Goal: Complete application form

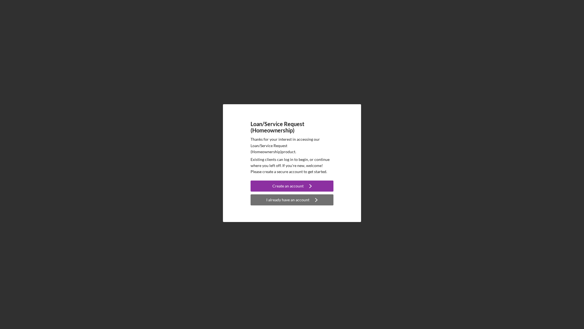
click at [289, 200] on div "I already have an account" at bounding box center [287, 199] width 43 height 11
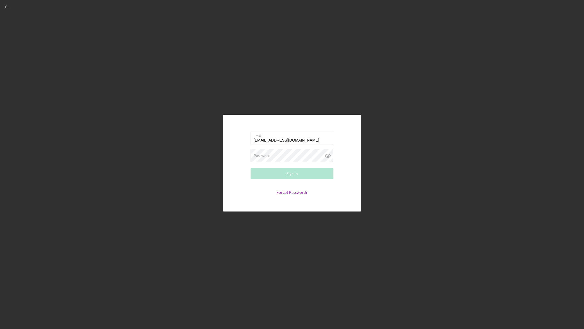
type input "[EMAIL_ADDRESS][DOMAIN_NAME]"
click at [286, 150] on div "Password Required" at bounding box center [292, 156] width 83 height 14
click at [251, 168] on button "Sign In" at bounding box center [292, 173] width 83 height 11
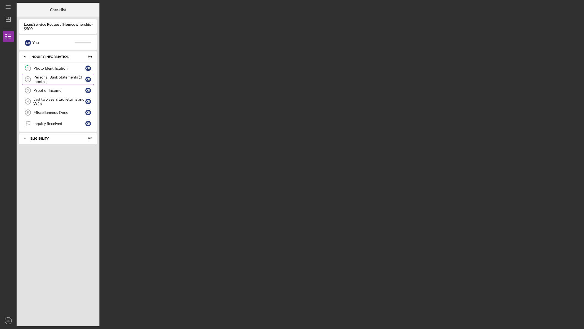
click at [70, 78] on div "Personal Bank Statements (3 months)" at bounding box center [59, 79] width 52 height 9
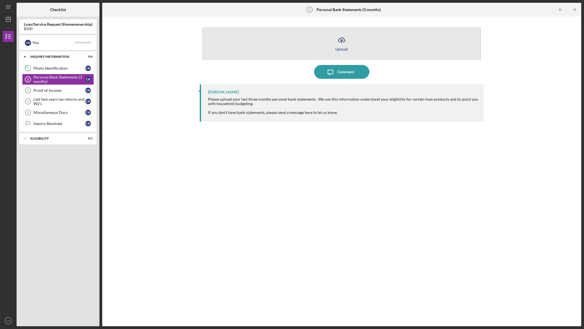
click at [323, 51] on button "Icon/Upload Upload" at bounding box center [341, 44] width 278 height 32
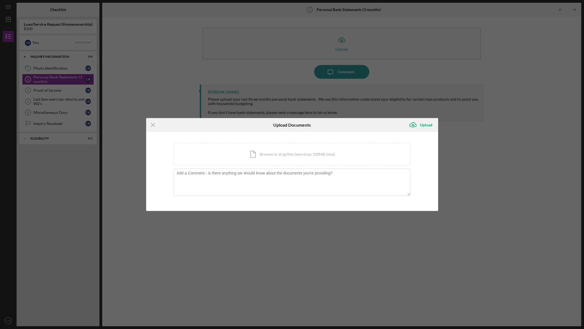
click at [185, 222] on div "Icon/Menu Close Upload Documents Icon/Upload Upload You're uploading documents …" at bounding box center [292, 164] width 584 height 329
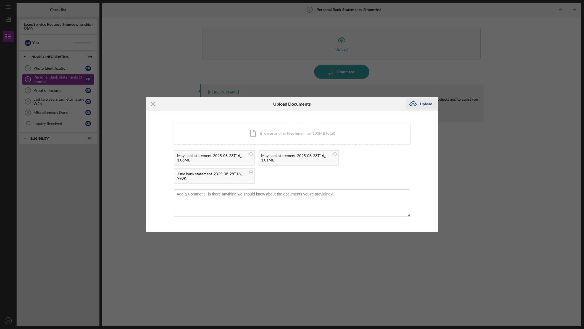
click at [420, 106] on icon "Icon/Upload" at bounding box center [413, 104] width 14 height 14
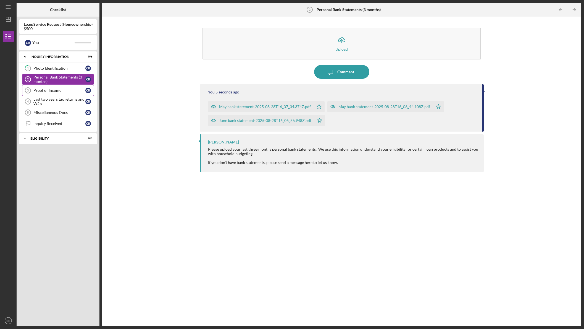
click at [65, 89] on div "Proof of Income" at bounding box center [59, 90] width 52 height 4
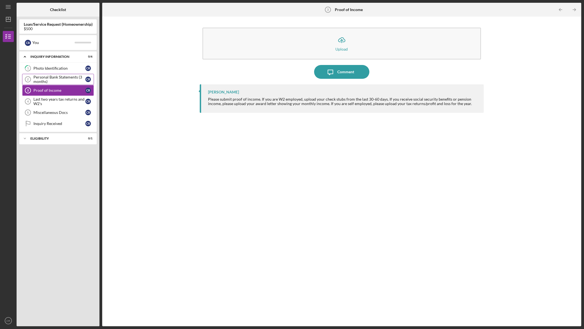
click at [67, 81] on div "Personal Bank Statements (3 months)" at bounding box center [59, 79] width 52 height 9
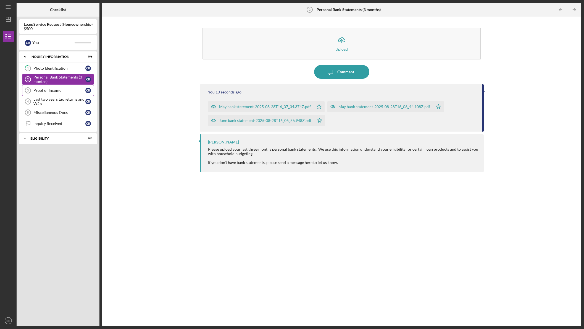
click at [63, 94] on link "Proof of Income 3 Proof of Income C R" at bounding box center [58, 90] width 72 height 11
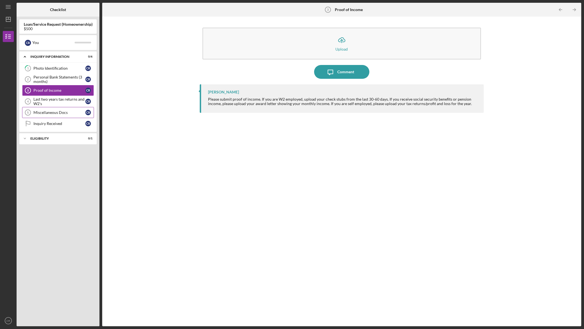
click at [76, 110] on link "Miscellaneous Docs 5 Miscellaneous Docs C R" at bounding box center [58, 112] width 72 height 11
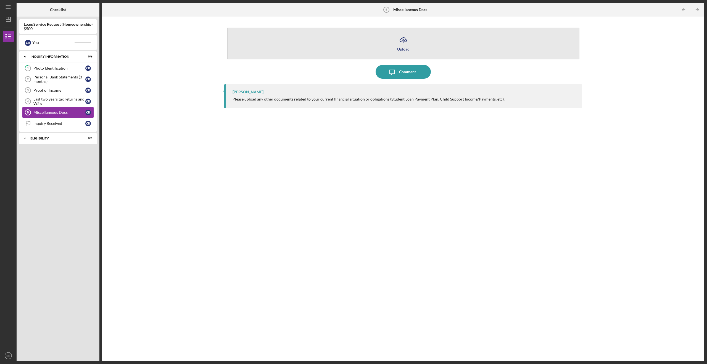
click at [419, 51] on button "Icon/Upload Upload" at bounding box center [403, 44] width 352 height 32
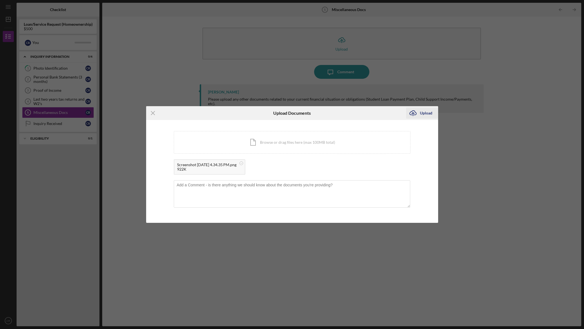
click at [428, 112] on div "Upload" at bounding box center [426, 112] width 12 height 11
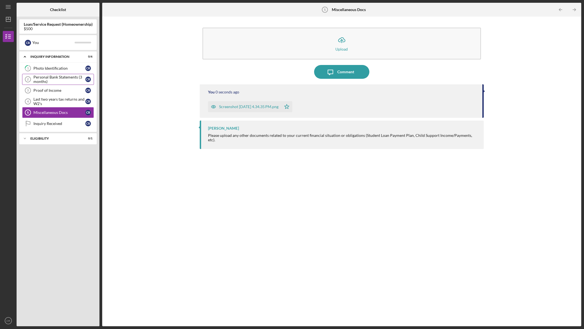
click at [63, 81] on div "Personal Bank Statements (3 months)" at bounding box center [59, 79] width 52 height 9
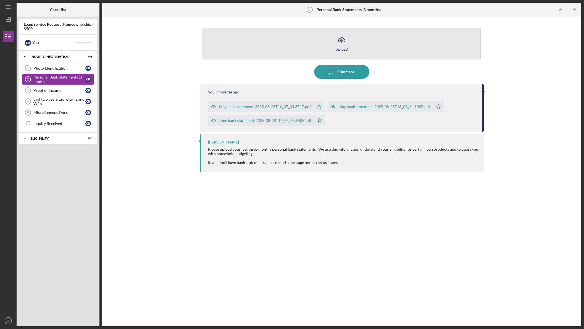
click at [260, 48] on button "Icon/Upload Upload" at bounding box center [341, 44] width 278 height 32
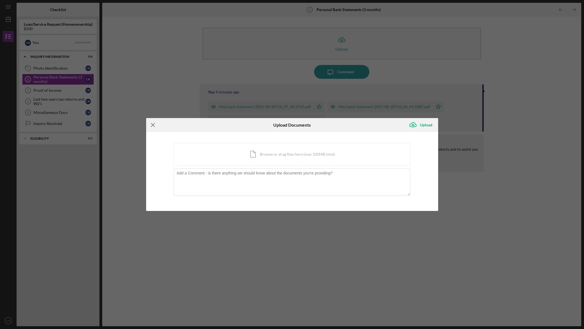
click at [153, 124] on icon "Icon/Menu Close" at bounding box center [153, 125] width 14 height 14
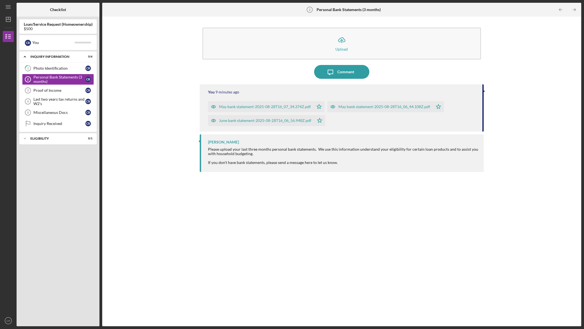
click at [260, 105] on div "May bank statement-2025-08-28T16_07_34.374Z.pdf" at bounding box center [265, 106] width 92 height 4
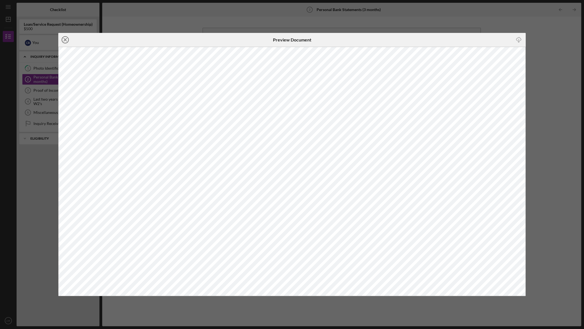
click at [62, 39] on icon "Icon/Close" at bounding box center [65, 40] width 14 height 14
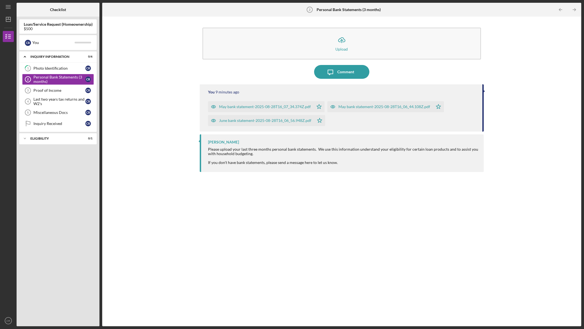
click at [349, 106] on div "May bank statement-2025-08-28T16_06_44.108Z.pdf" at bounding box center [384, 106] width 92 height 4
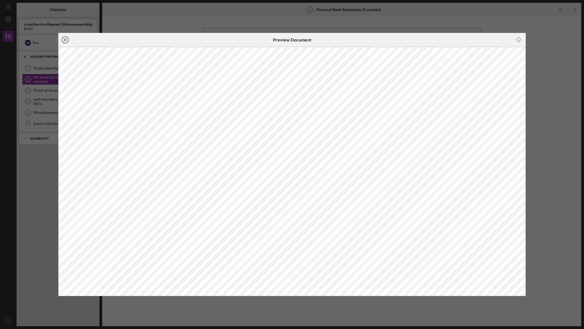
click at [65, 39] on icon "Icon/Close" at bounding box center [65, 40] width 14 height 14
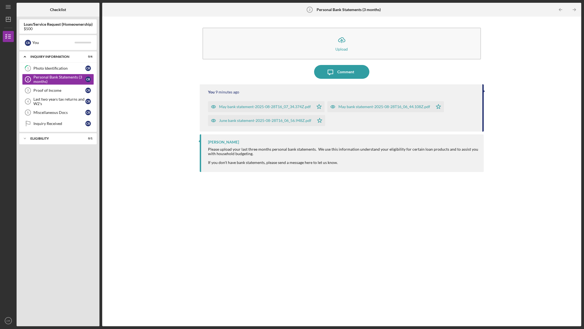
click at [247, 122] on div "June bank statement-2025-08-28T16_06_56.948Z.pdf" at bounding box center [265, 120] width 92 height 4
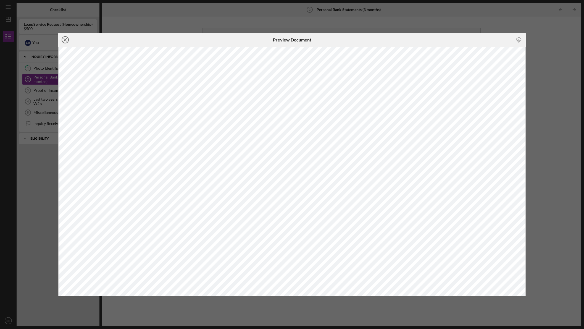
click at [63, 41] on icon "Icon/Close" at bounding box center [65, 40] width 14 height 14
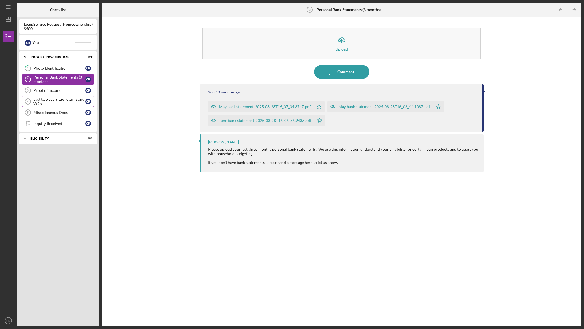
click at [208, 115] on button "June bank statement-2025-08-28T16_06_56.948Z.pdf Icon/Star" at bounding box center [266, 120] width 117 height 11
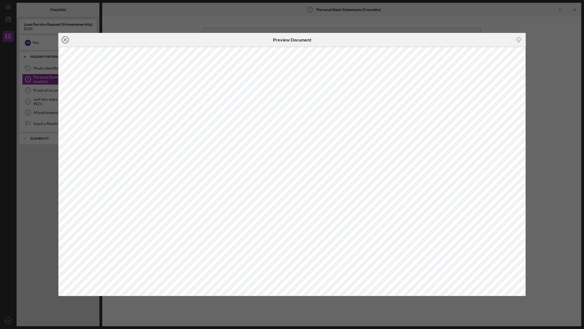
click at [68, 41] on icon "Icon/Close" at bounding box center [65, 40] width 14 height 14
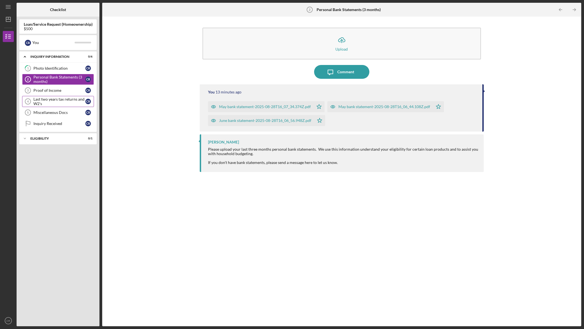
click at [54, 101] on div "Last two years tax returns and W2's" at bounding box center [59, 101] width 52 height 9
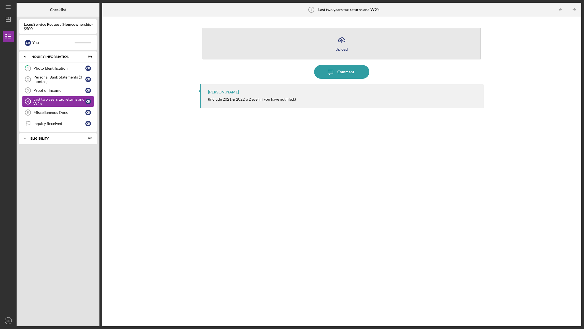
click at [304, 50] on button "Icon/Upload Upload" at bounding box center [341, 44] width 278 height 32
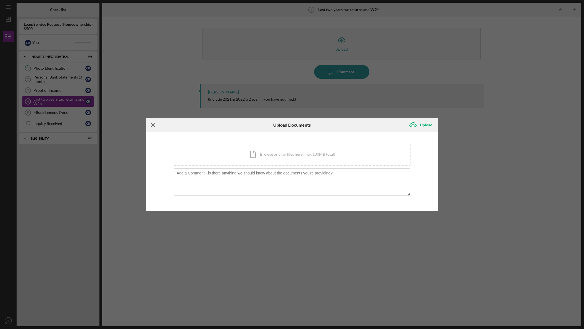
click at [157, 125] on icon "Icon/Menu Close" at bounding box center [153, 125] width 14 height 14
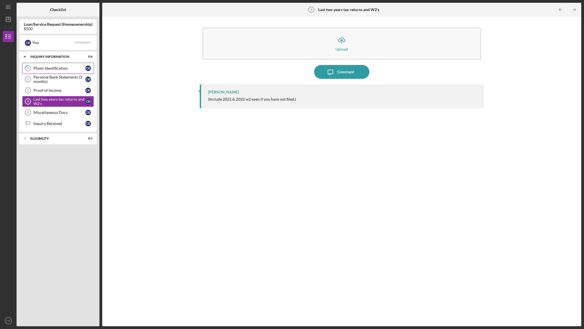
click at [64, 68] on div "Photo Identification" at bounding box center [59, 68] width 52 height 4
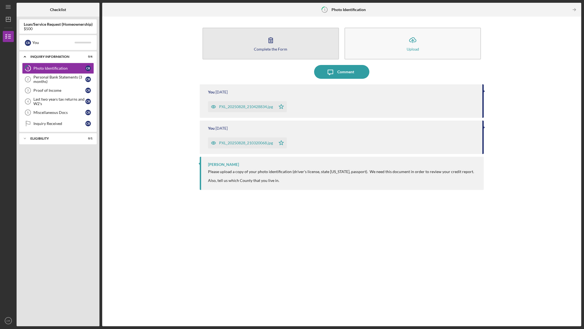
click at [224, 43] on button "Complete the Form Form" at bounding box center [270, 44] width 136 height 32
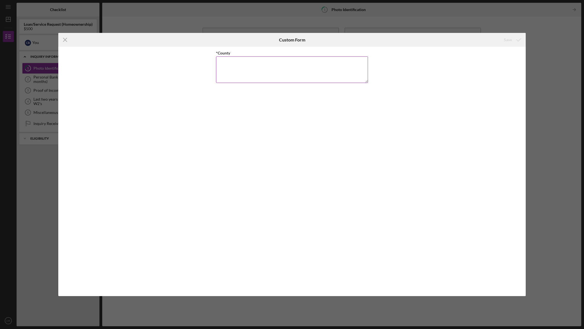
click at [223, 64] on textarea "*County" at bounding box center [292, 69] width 152 height 27
type textarea "[PERSON_NAME]"
click at [515, 37] on icon "submit" at bounding box center [519, 40] width 14 height 14
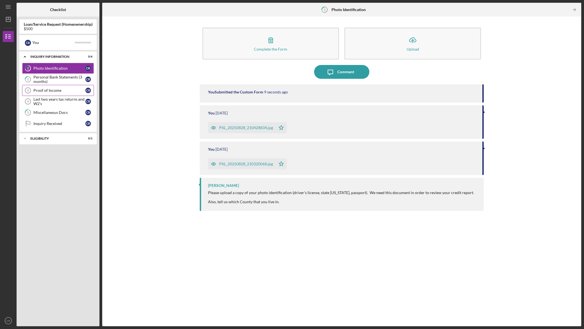
click at [78, 89] on div "Proof of Income" at bounding box center [59, 90] width 52 height 4
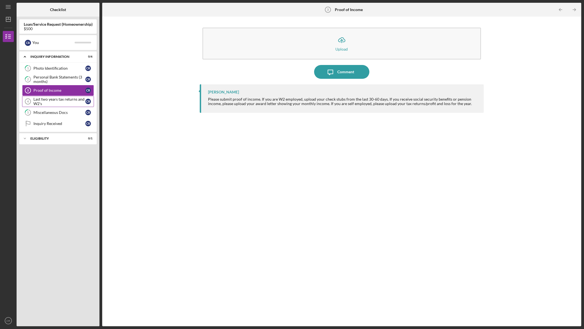
click at [74, 100] on div "Last two years tax returns and W2's" at bounding box center [59, 101] width 52 height 9
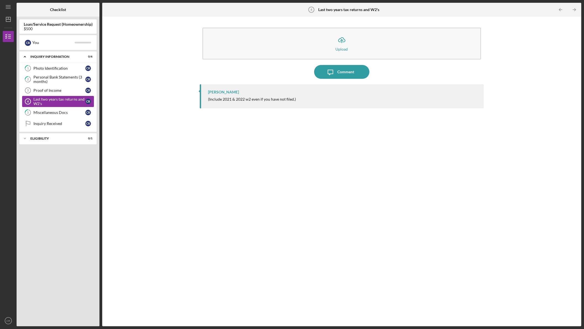
click at [75, 100] on div "Last two years tax returns and W2's" at bounding box center [59, 101] width 52 height 9
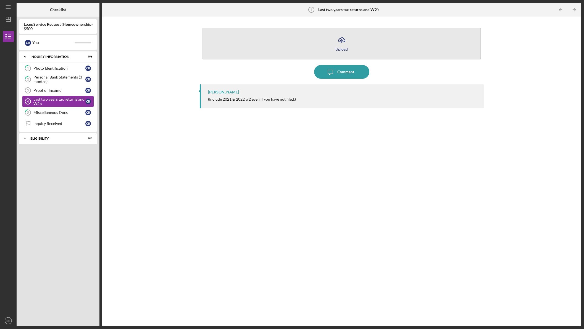
click at [339, 46] on icon "Icon/Upload" at bounding box center [342, 40] width 14 height 14
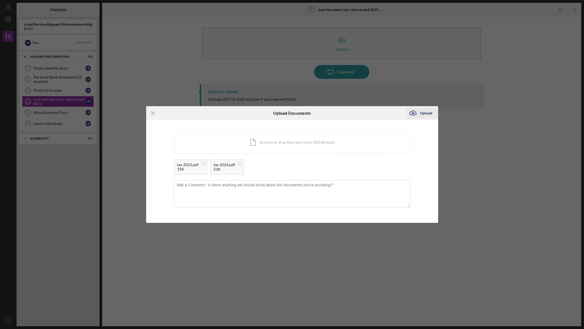
click at [417, 114] on icon "Icon/Upload" at bounding box center [413, 113] width 14 height 14
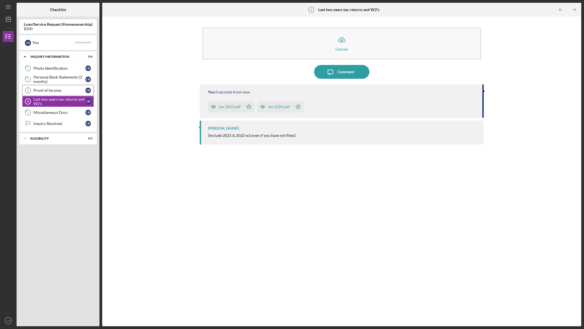
click at [49, 91] on div "Proof of Income" at bounding box center [59, 90] width 52 height 4
